Goal: Task Accomplishment & Management: Use online tool/utility

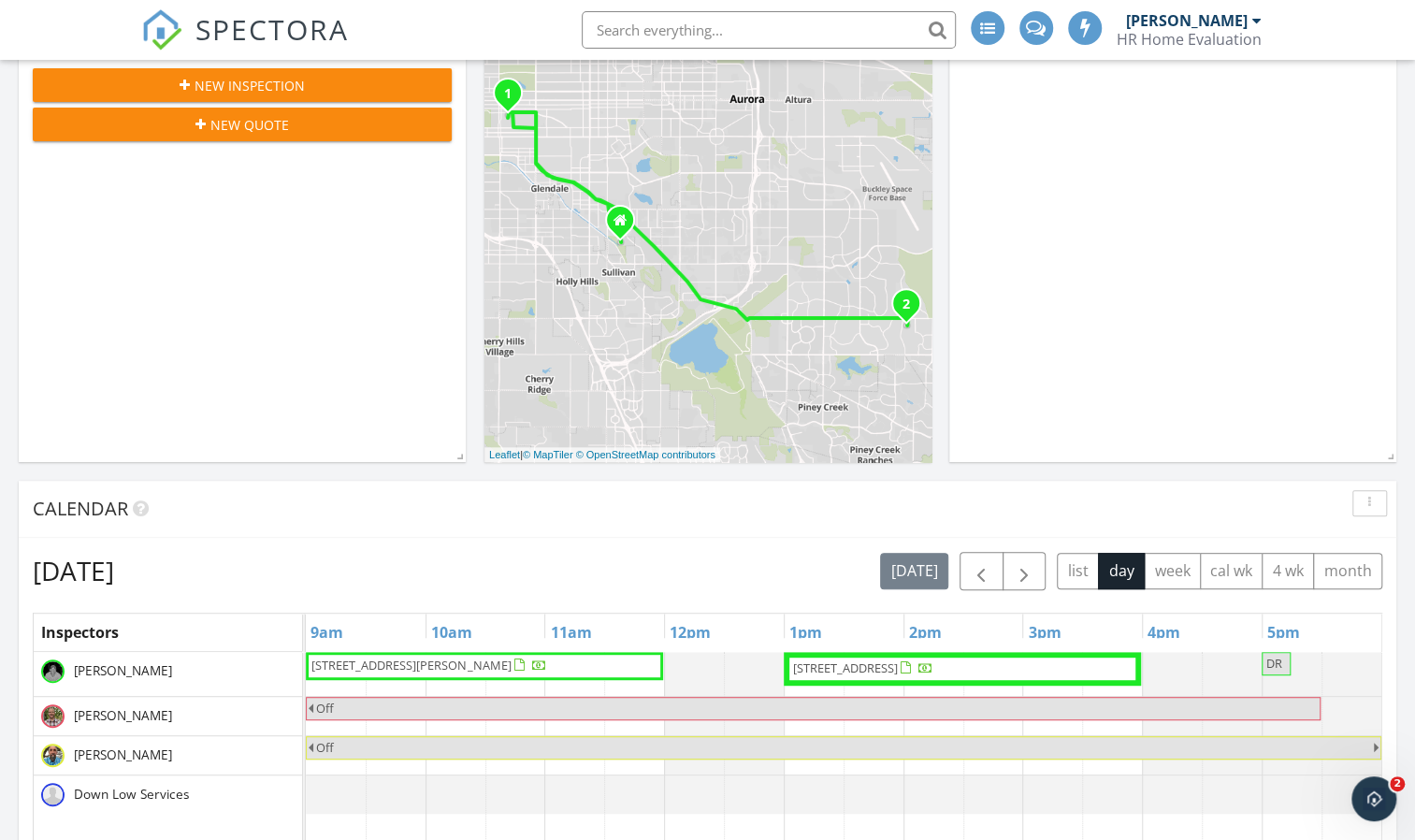
scroll to position [336, 0]
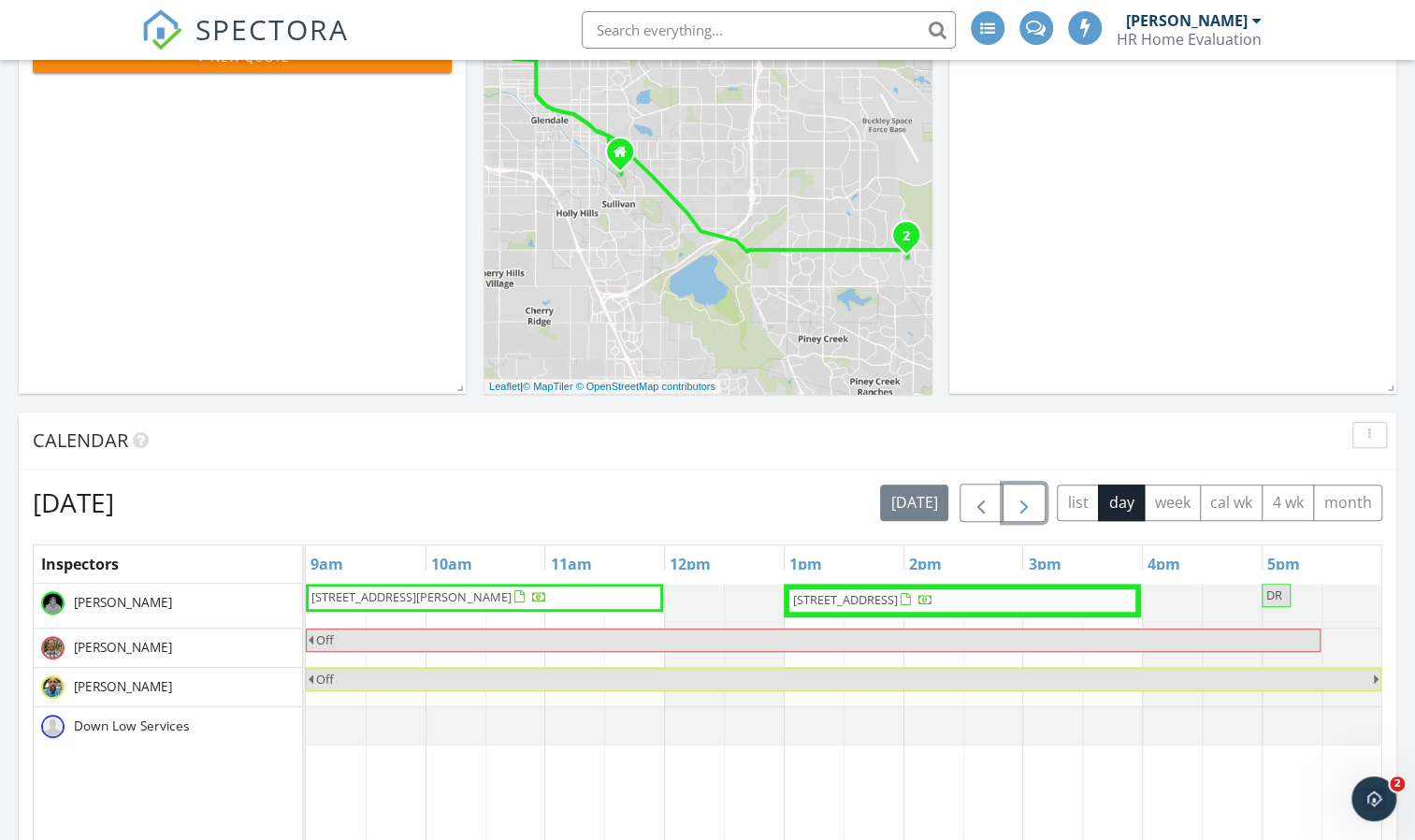
click at [1029, 506] on span "button" at bounding box center [1024, 503] width 22 height 22
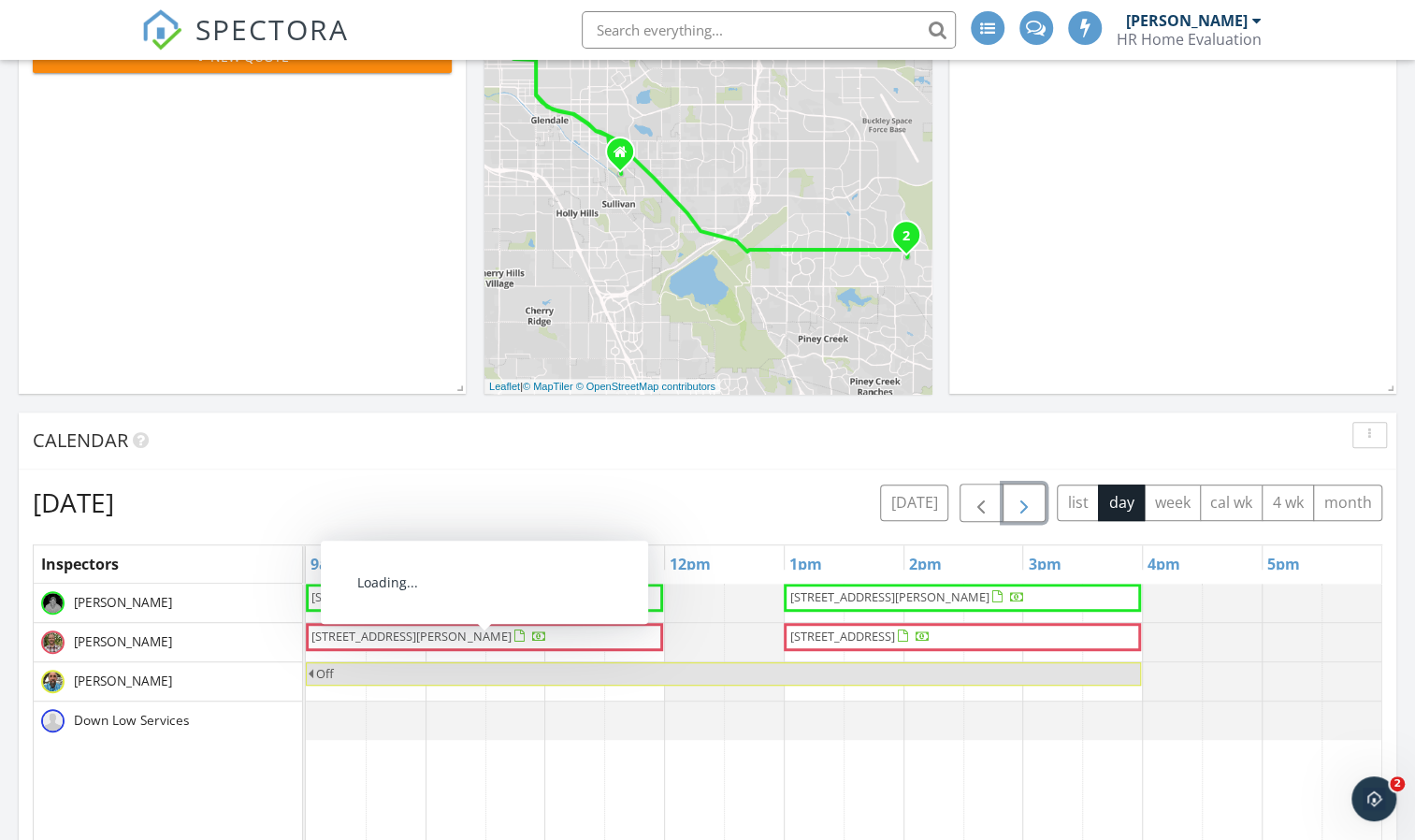
click at [395, 637] on span "1313 N Williams St 1602, Denver 80218" at bounding box center [411, 636] width 199 height 17
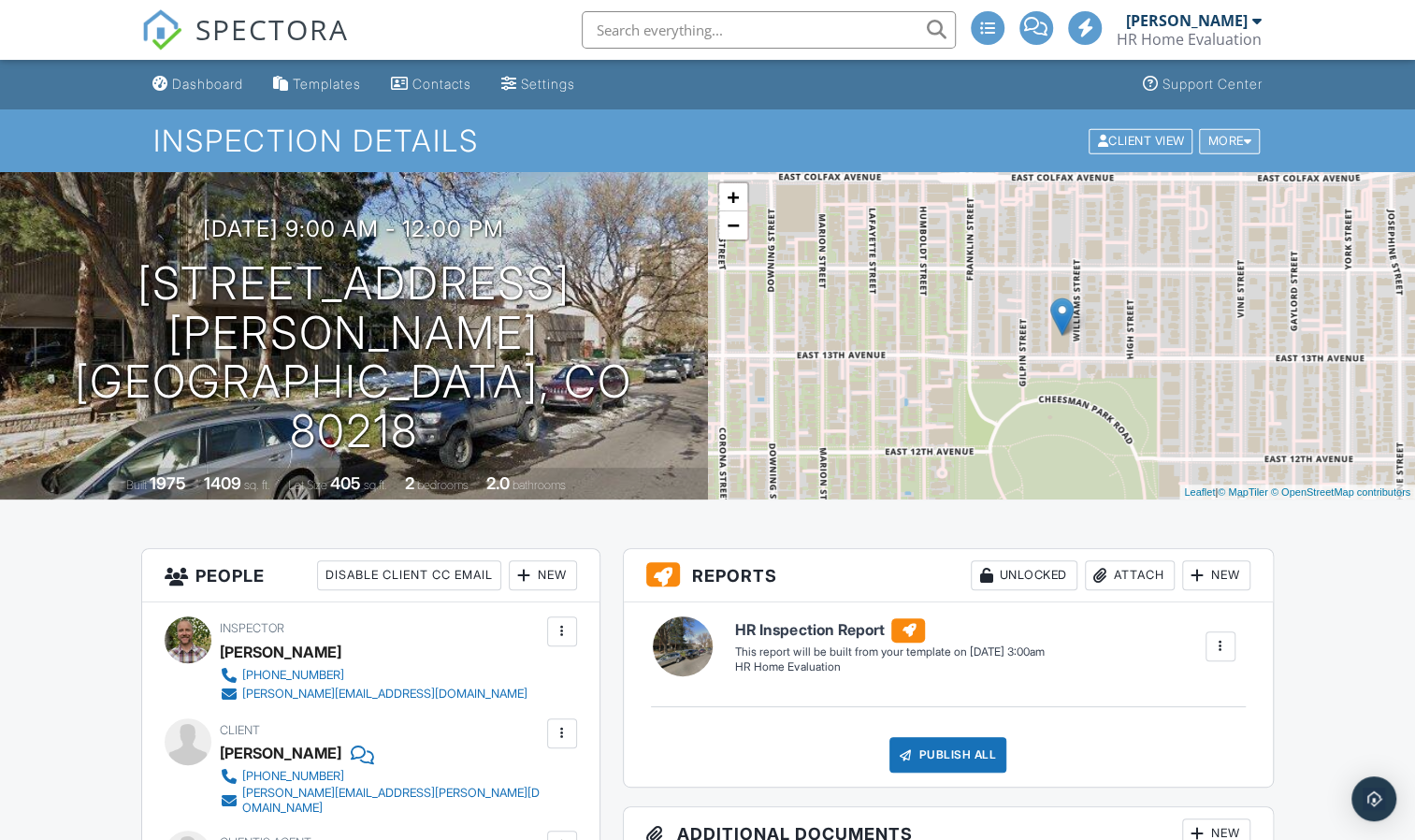
click at [1224, 139] on div "More" at bounding box center [1229, 141] width 61 height 25
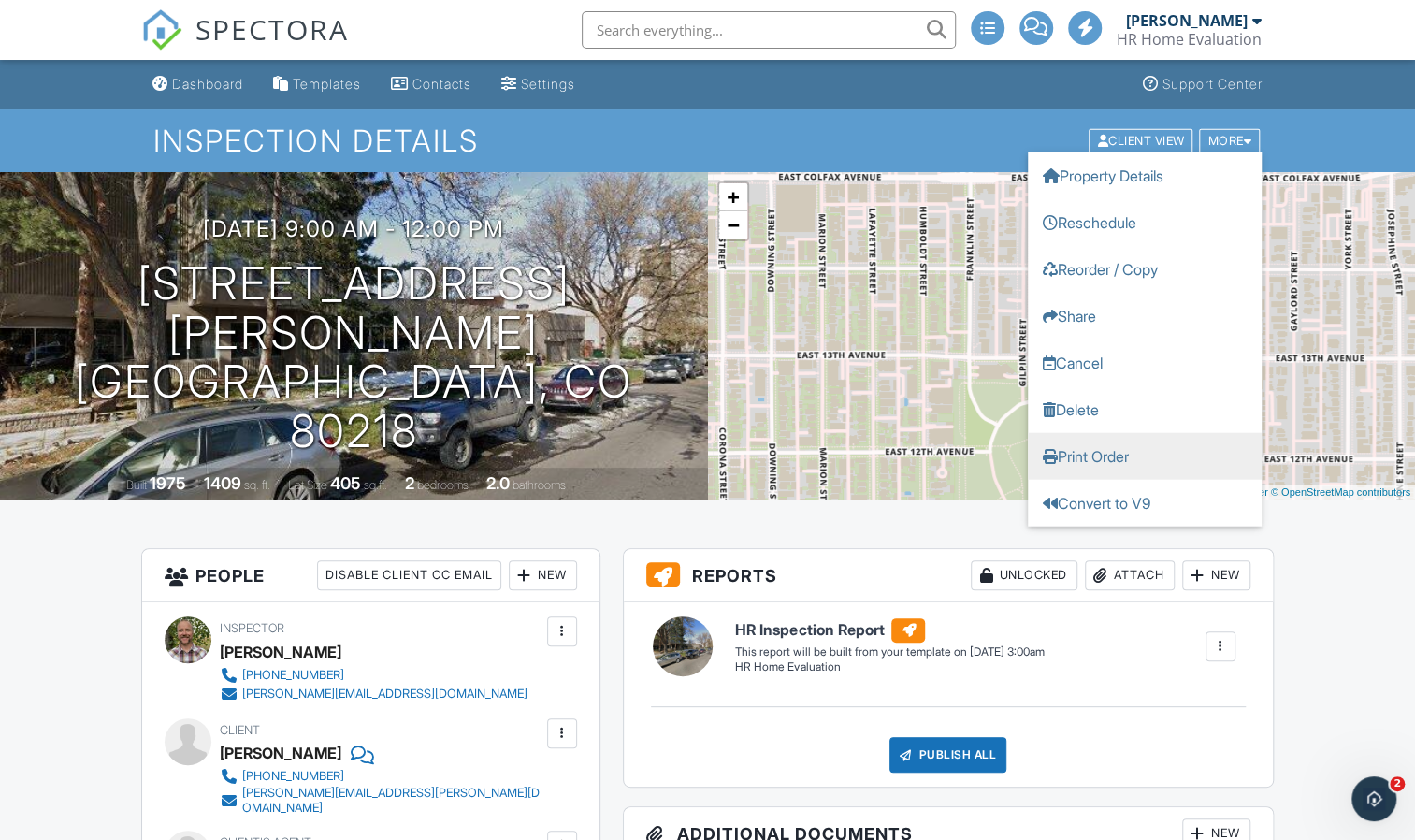
click at [1123, 448] on link "Print Order" at bounding box center [1144, 456] width 234 height 47
